Goal: Navigation & Orientation: Find specific page/section

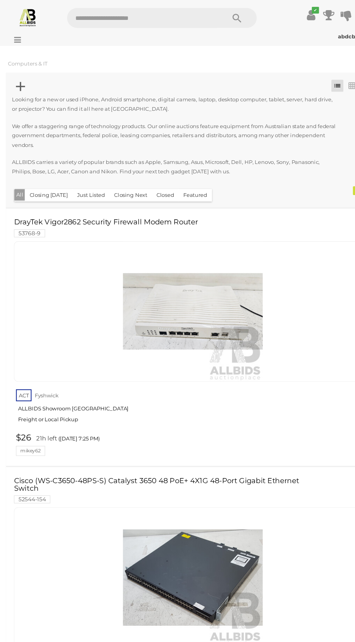
click at [18, 36] on icon at bounding box center [14, 36] width 10 height 7
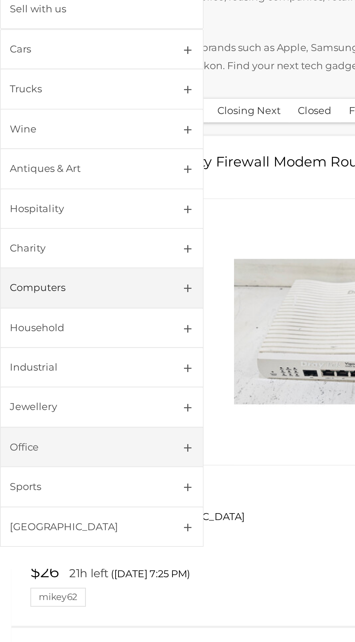
click at [90, 333] on link "Office" at bounding box center [48, 337] width 97 height 19
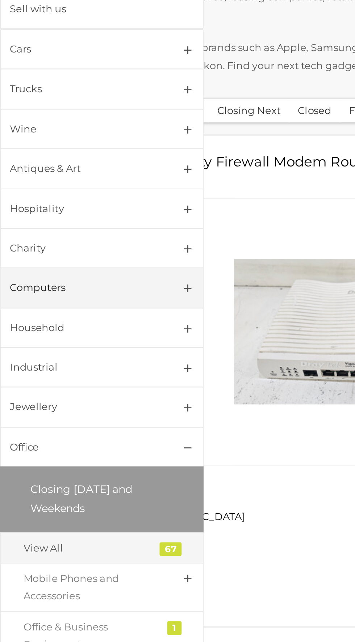
click at [49, 381] on div "View All" at bounding box center [43, 385] width 64 height 8
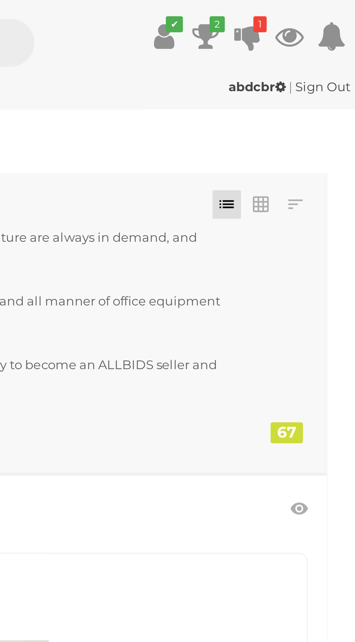
click at [314, 14] on icon at bounding box center [314, 13] width 10 height 13
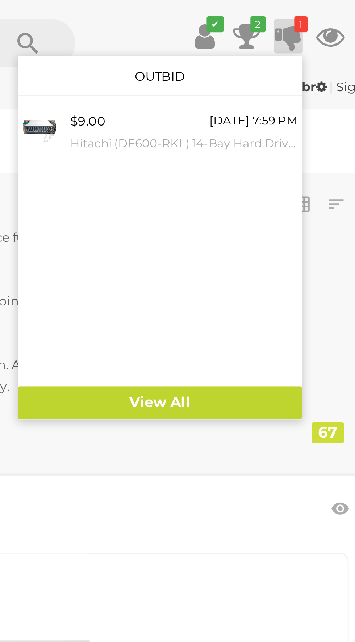
click at [298, 14] on icon at bounding box center [298, 13] width 10 height 13
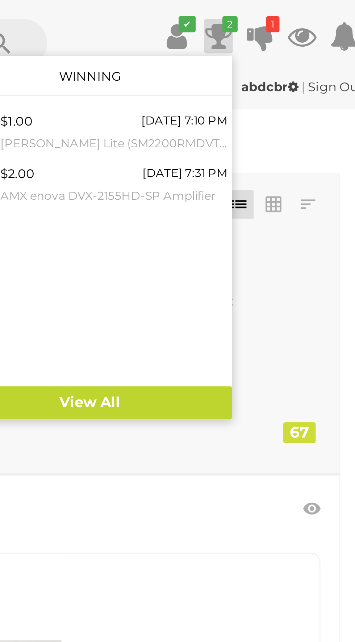
click at [318, 16] on icon at bounding box center [314, 13] width 10 height 13
